Goal: Transaction & Acquisition: Purchase product/service

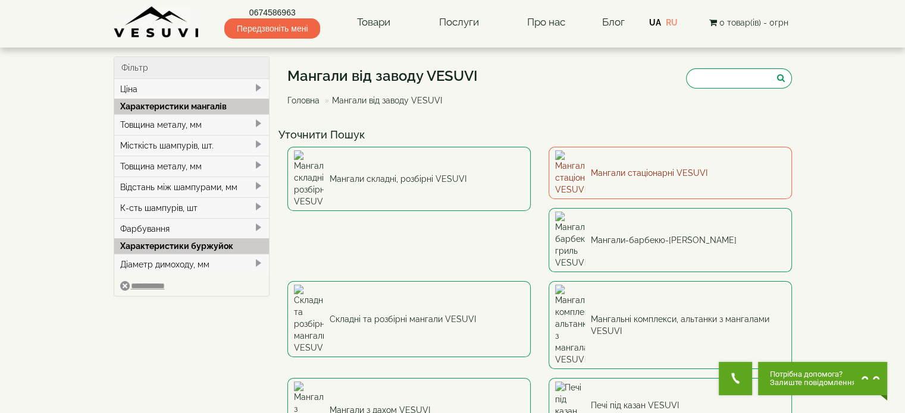
click at [698, 166] on link "Мангали стаціонарні VESUVI" at bounding box center [669, 173] width 243 height 52
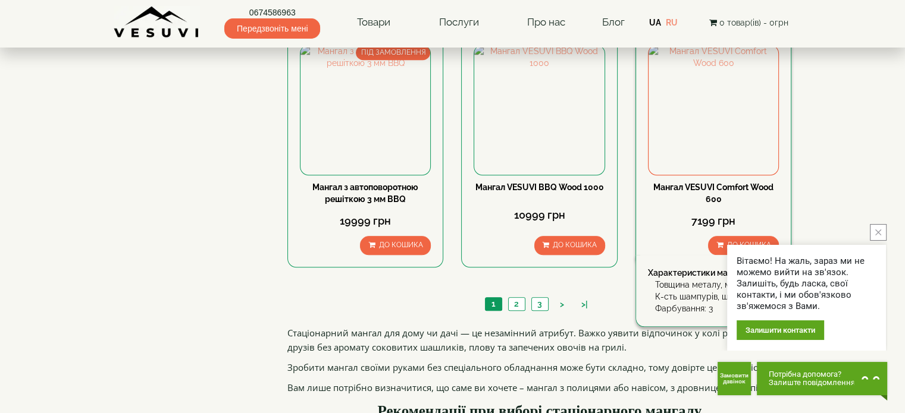
scroll to position [1190, 0]
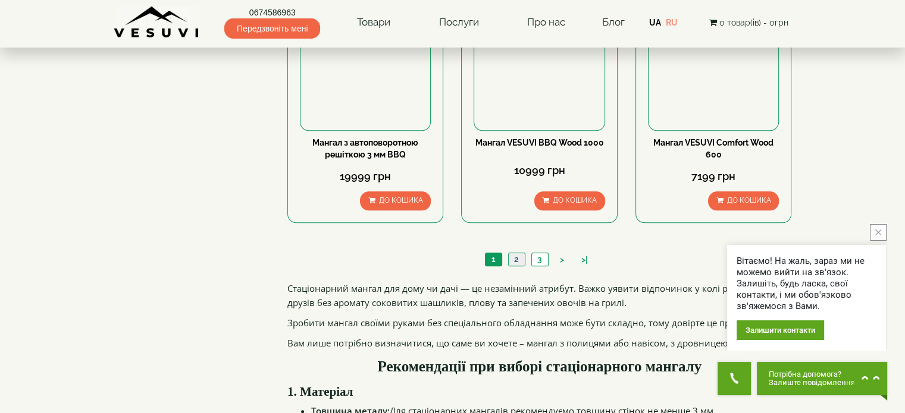
click at [521, 260] on link "2" at bounding box center [516, 259] width 17 height 12
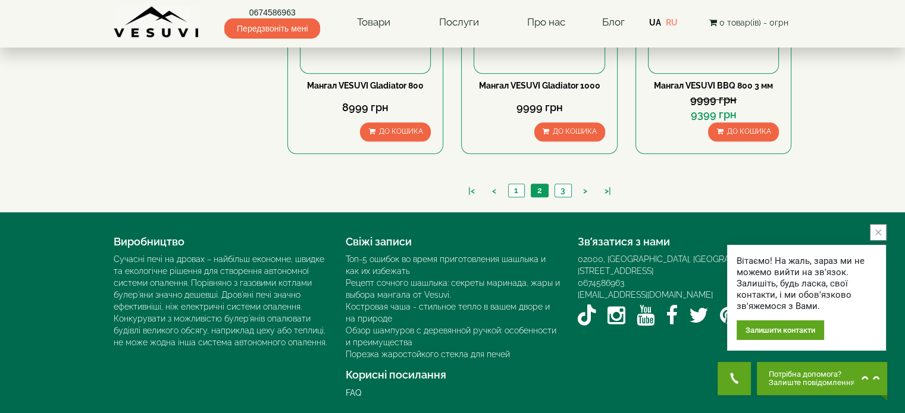
scroll to position [1225, 0]
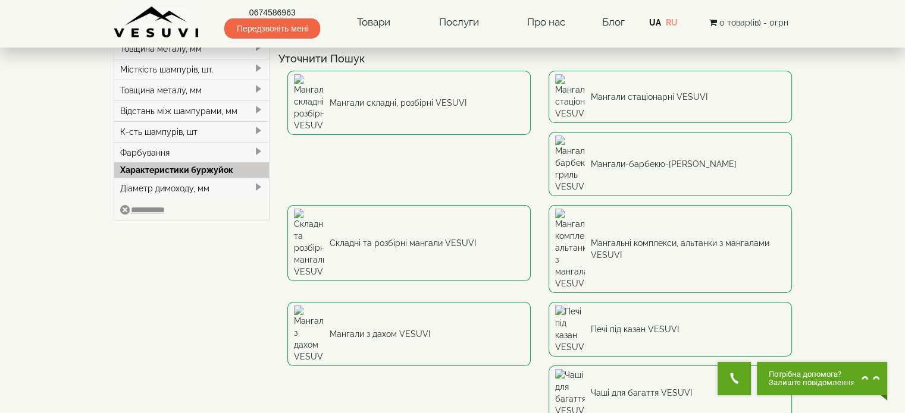
scroll to position [99, 0]
